Goal: Find specific page/section: Find specific page/section

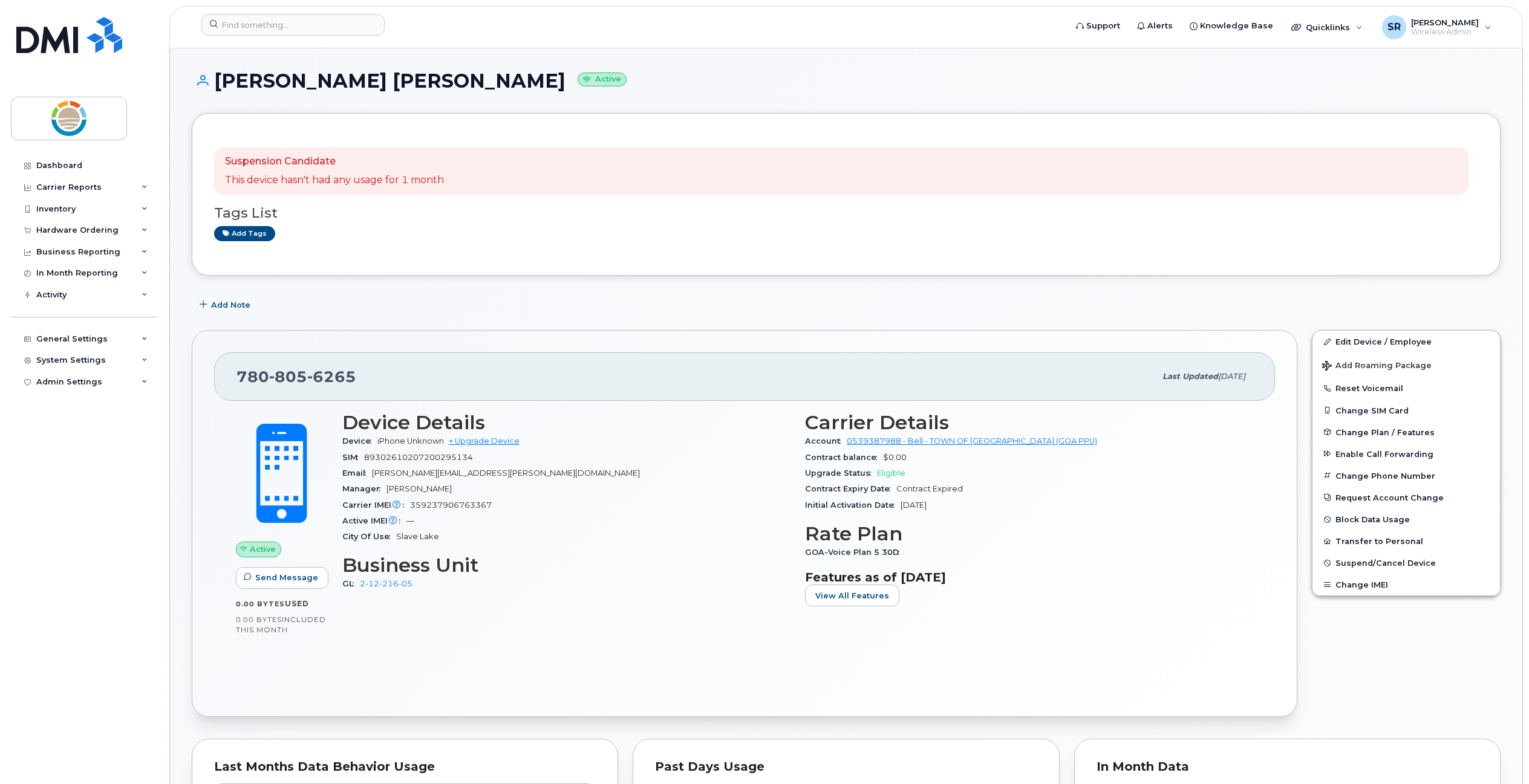
scroll to position [868, 0]
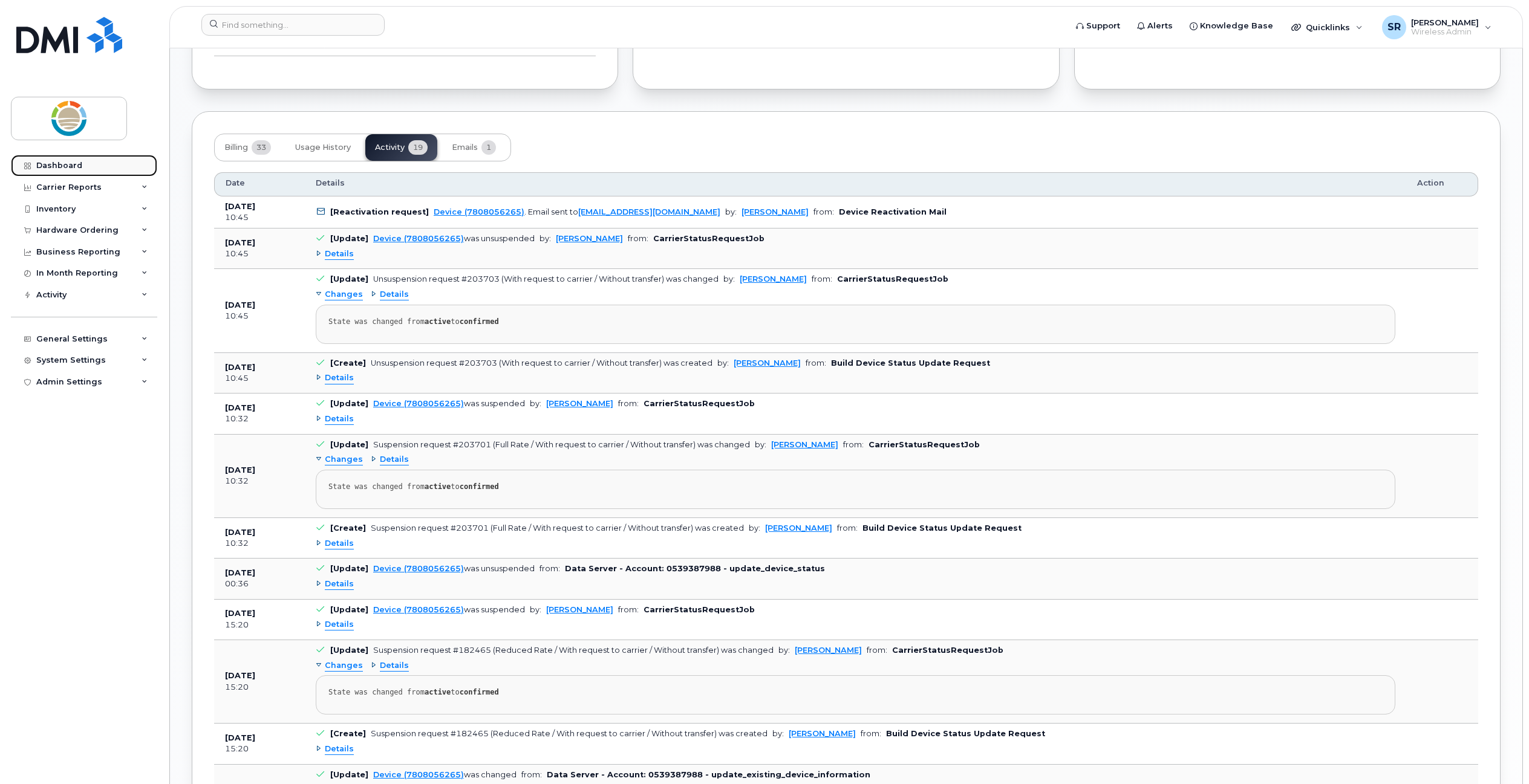
click at [42, 166] on div "Dashboard" at bounding box center [59, 166] width 46 height 10
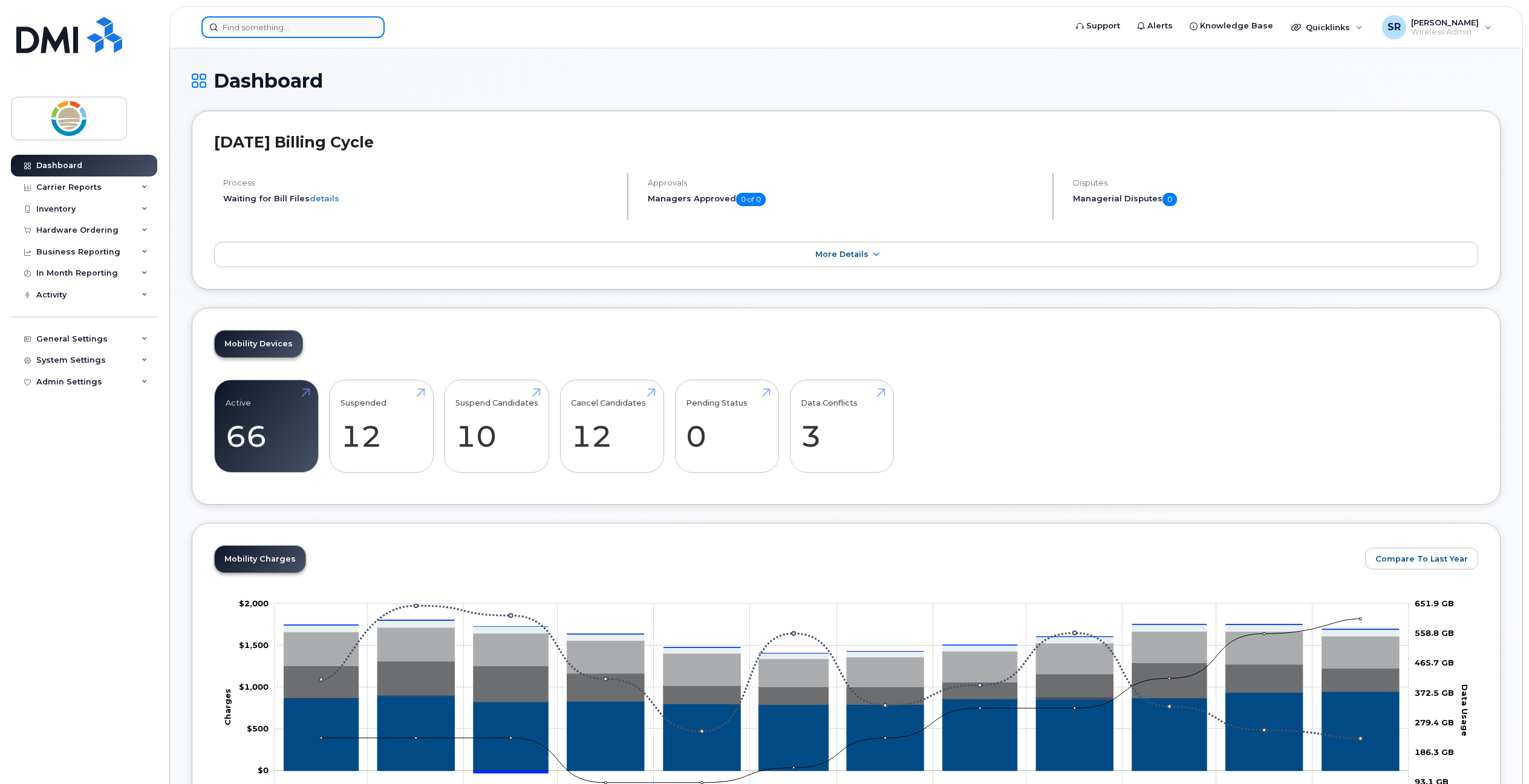
click at [247, 30] on input at bounding box center [293, 27] width 183 height 22
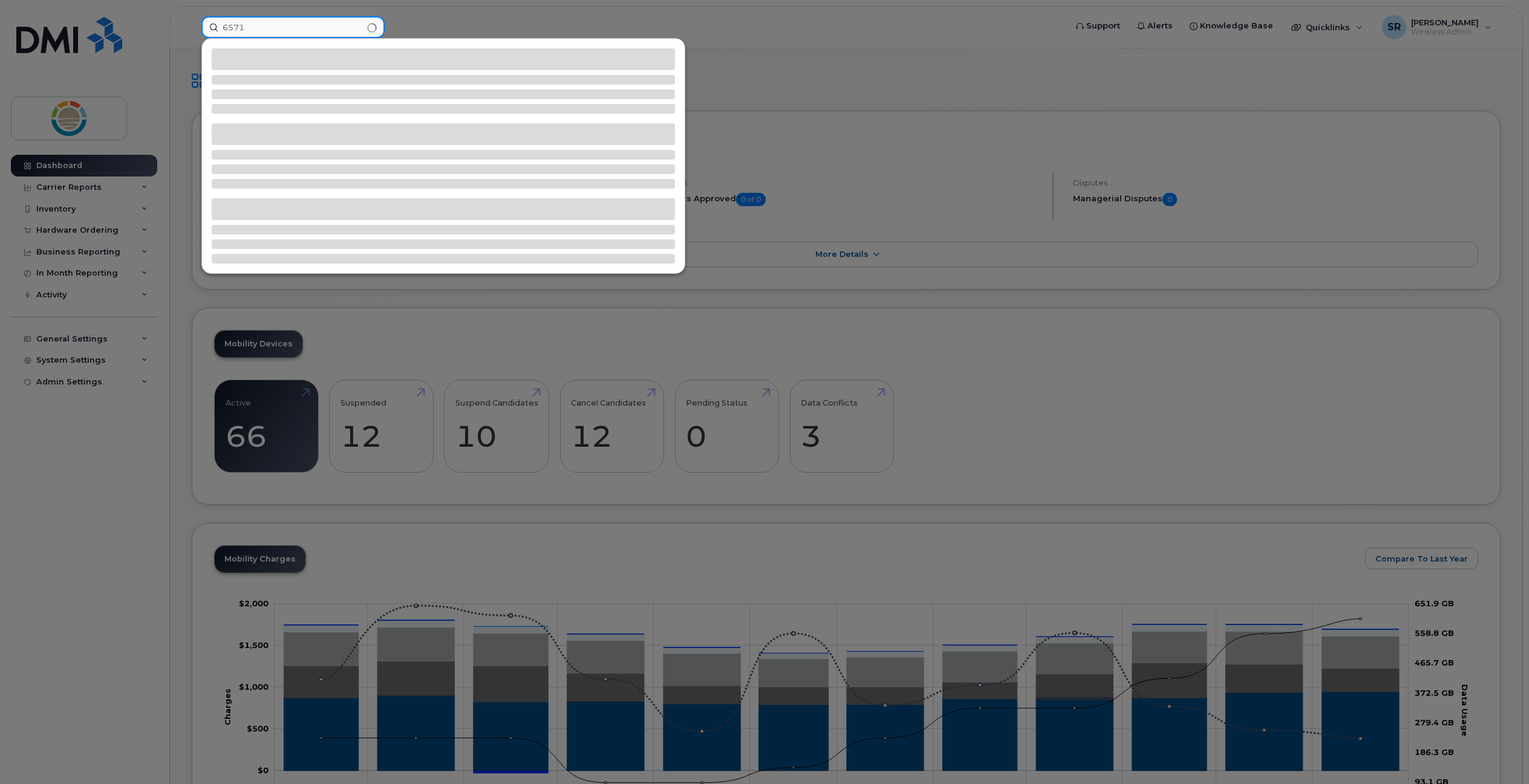
type input "6571"
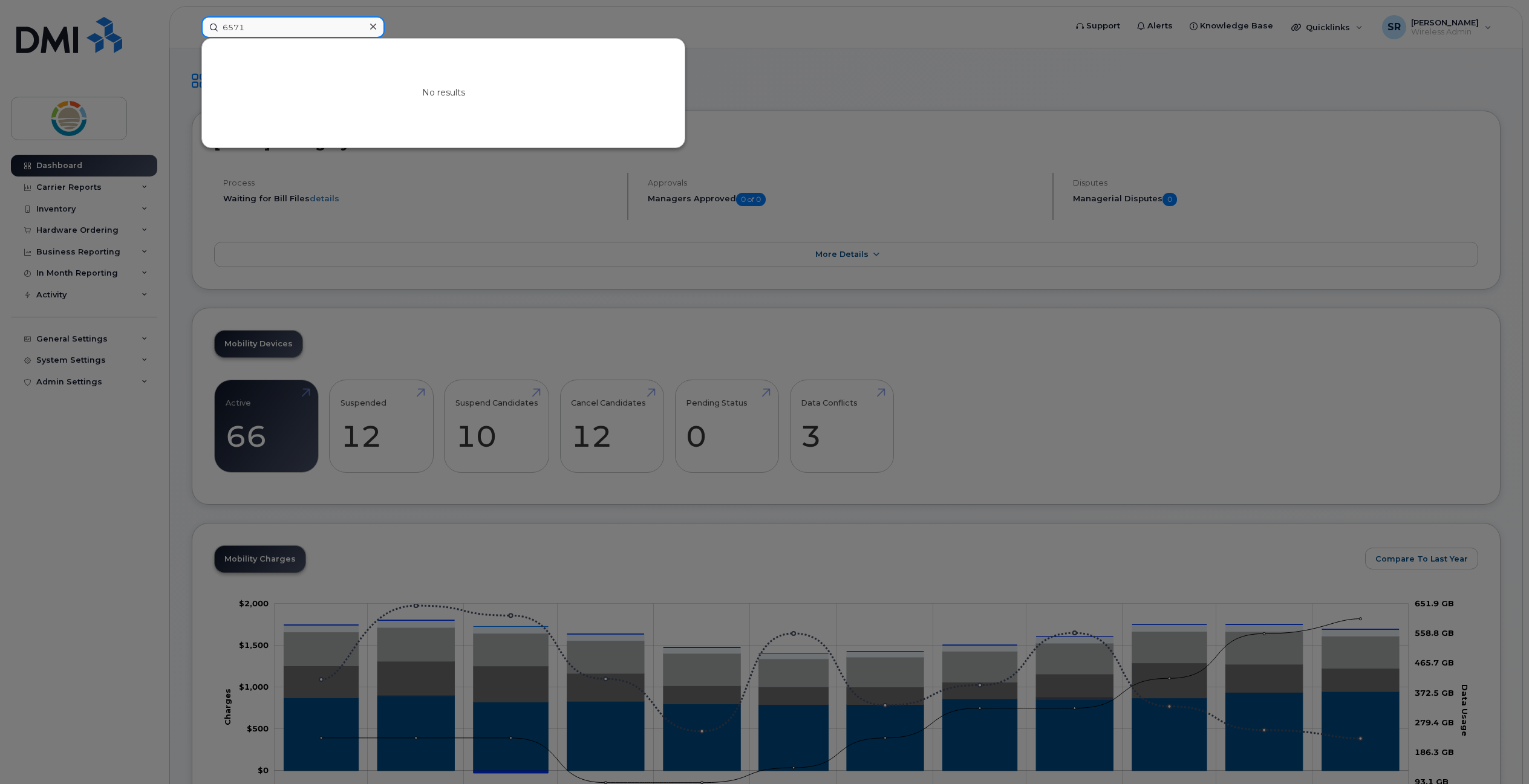
click at [249, 28] on input "6571" at bounding box center [293, 27] width 183 height 22
click at [264, 31] on input "6571" at bounding box center [293, 27] width 183 height 22
drag, startPoint x: 276, startPoint y: 28, endPoint x: 199, endPoint y: 28, distance: 77.0
click at [208, 28] on input "6571" at bounding box center [293, 27] width 183 height 22
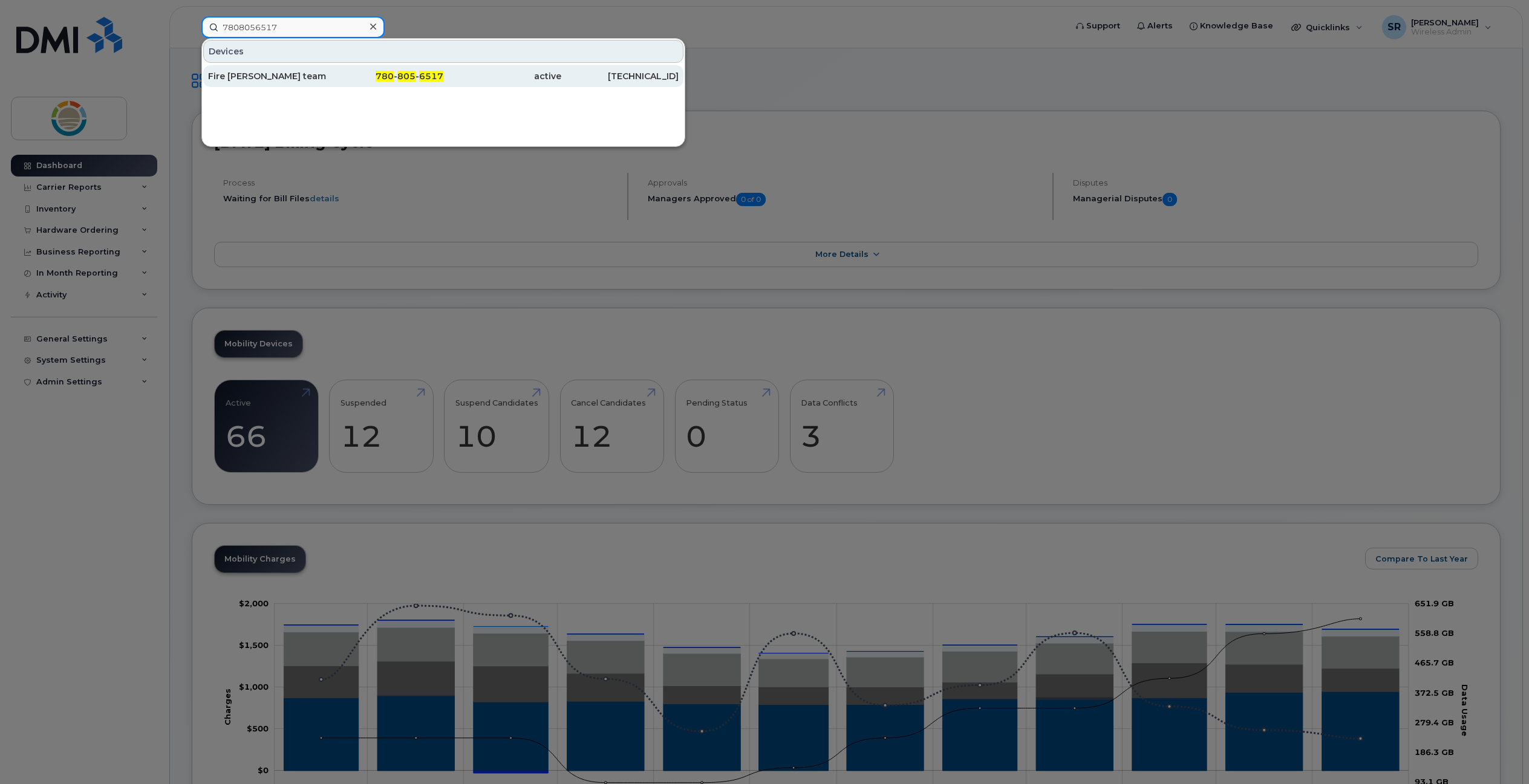
type input "7808056517"
click at [269, 74] on div "Fire [PERSON_NAME] team" at bounding box center [267, 76] width 118 height 12
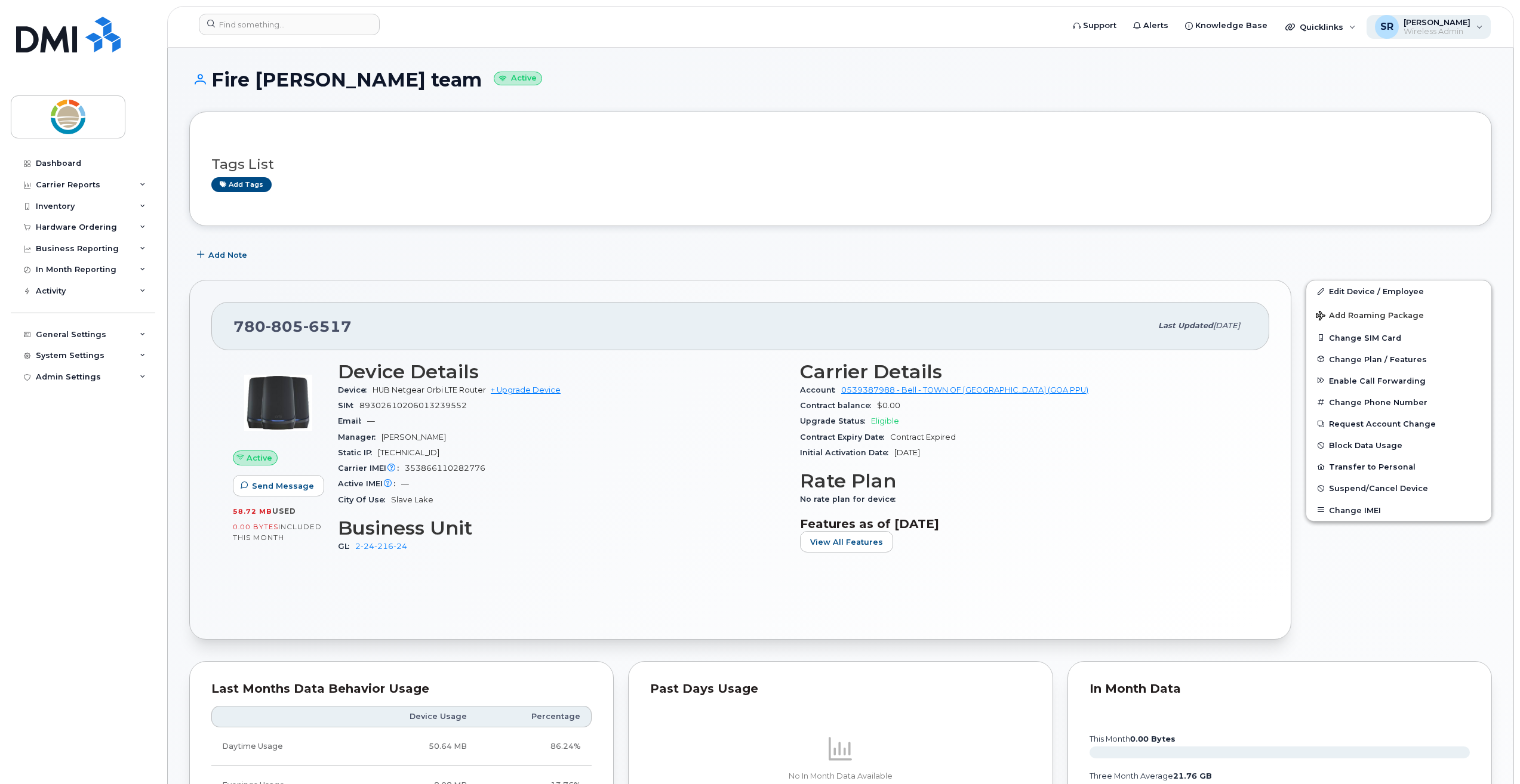
click at [1481, 30] on div "SR [PERSON_NAME] Wireless Admin" at bounding box center [1429, 27] width 125 height 24
click at [1360, 117] on div "Sign out" at bounding box center [1404, 119] width 172 height 22
